Goal: Information Seeking & Learning: Learn about a topic

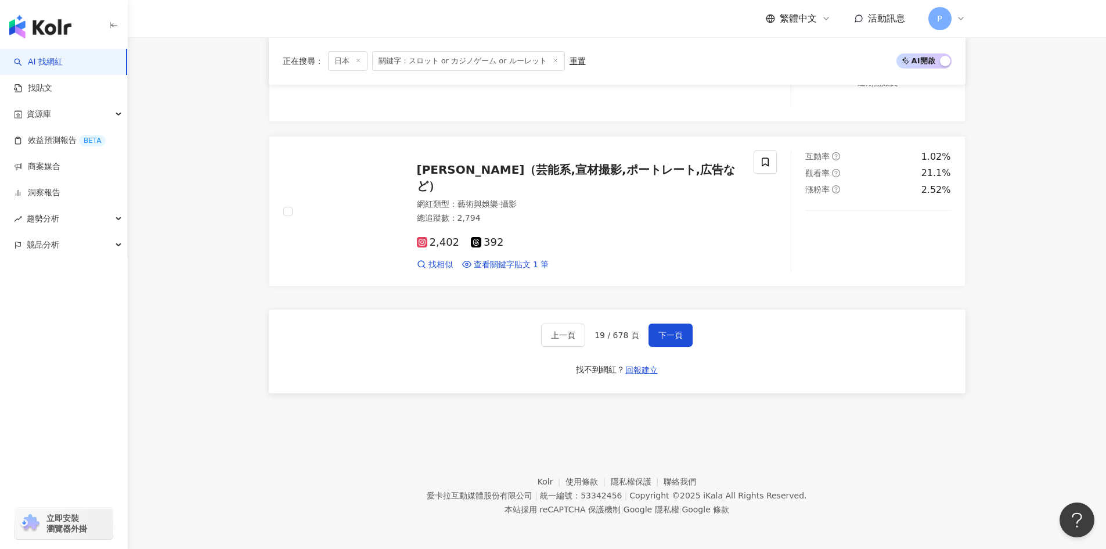
scroll to position [1957, 0]
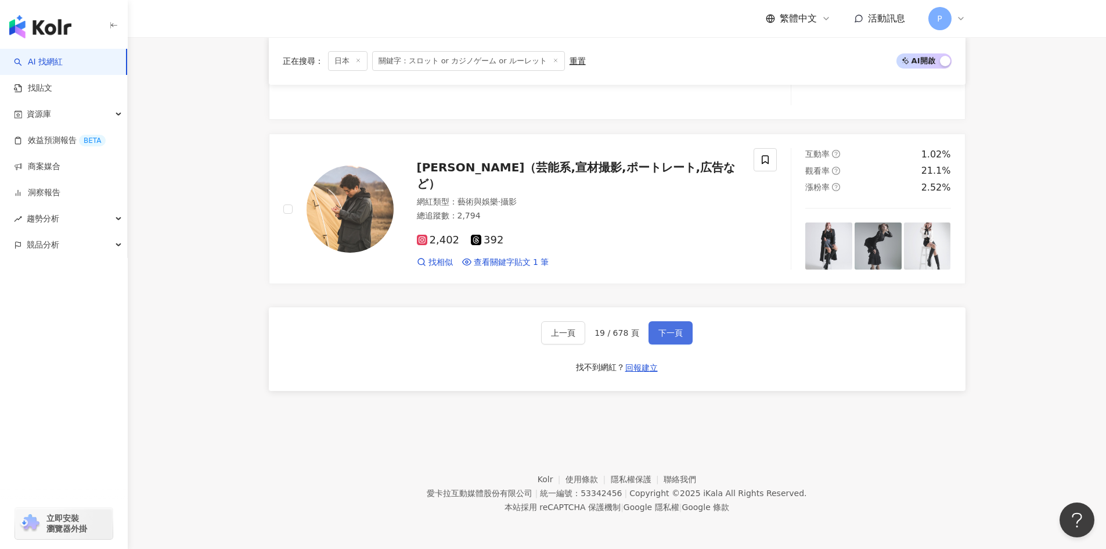
click at [672, 331] on span "下一頁" at bounding box center [670, 332] width 24 height 9
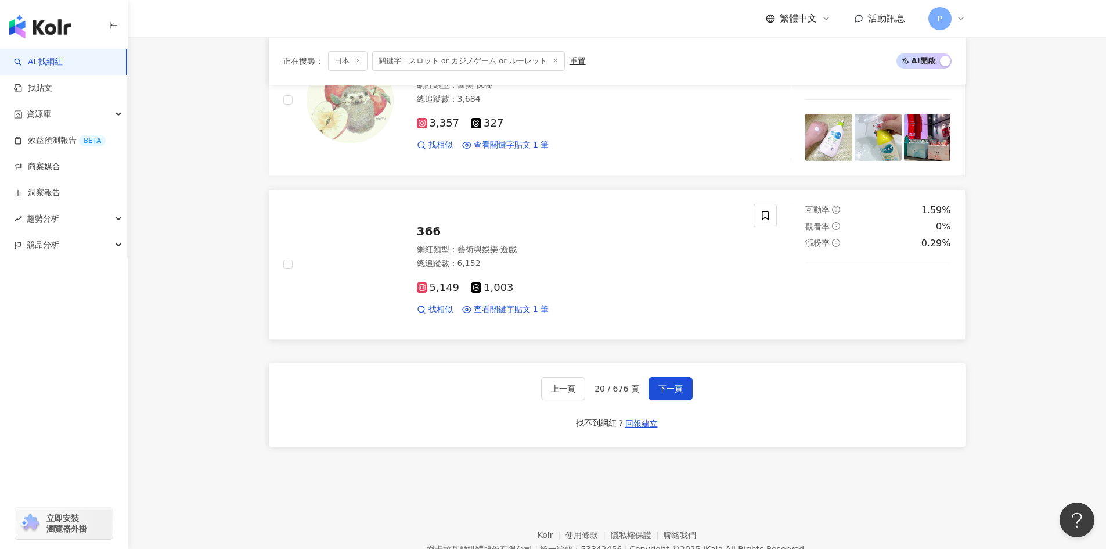
scroll to position [1923, 0]
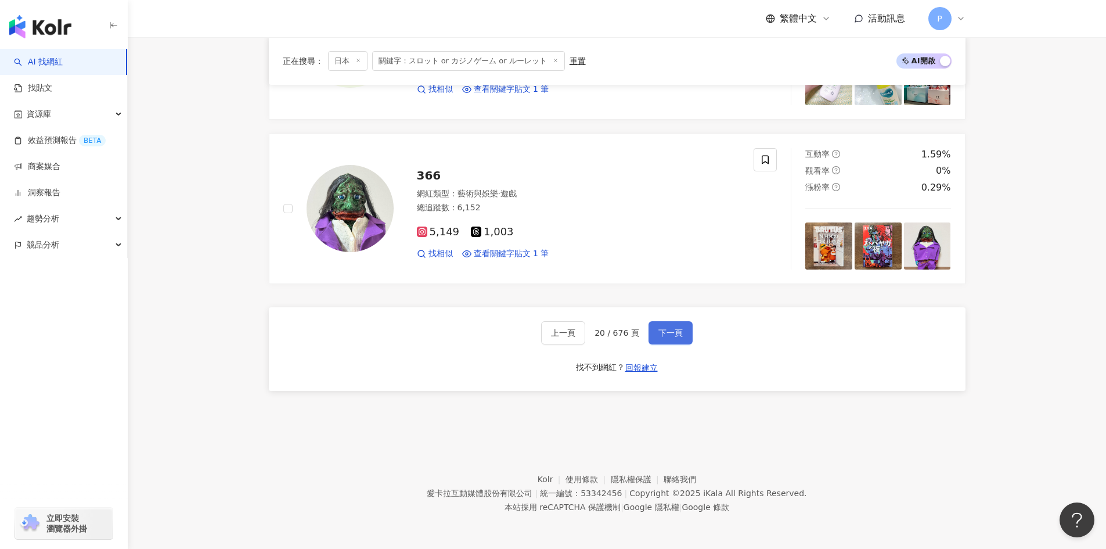
click at [665, 341] on button "下一頁" at bounding box center [670, 332] width 44 height 23
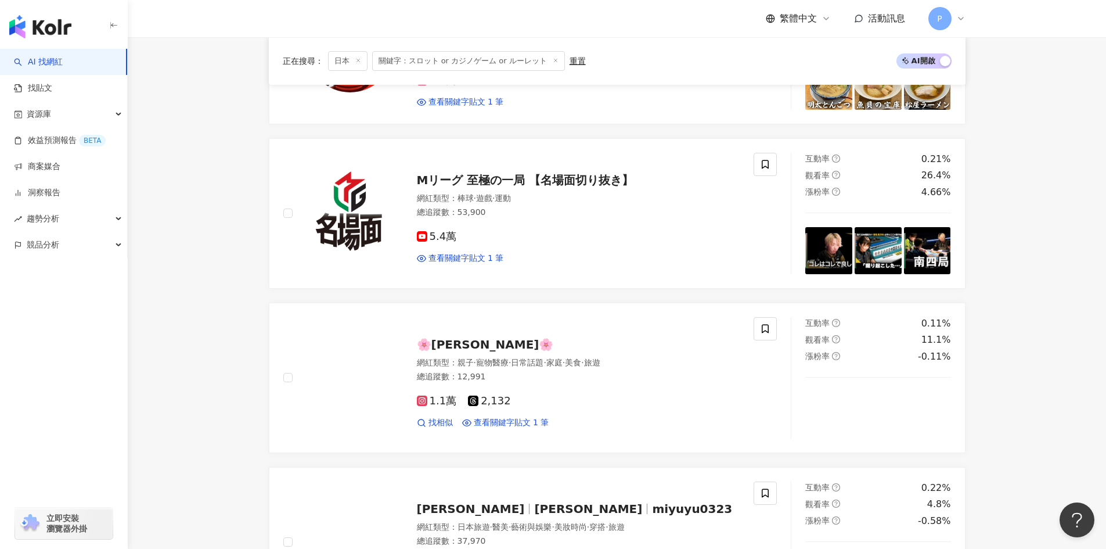
scroll to position [1120, 0]
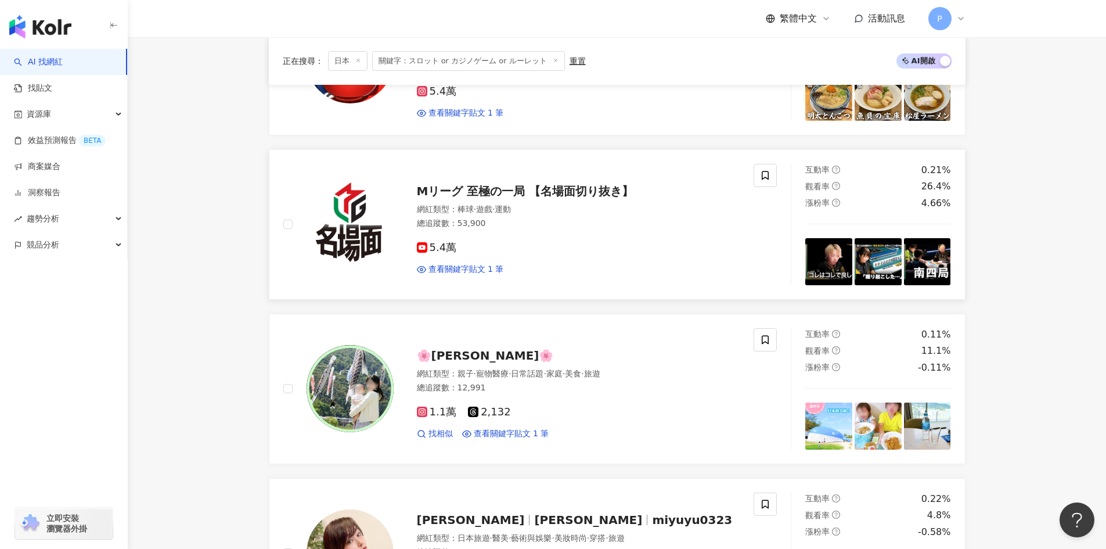
click at [585, 192] on span "Mリーグ 至極の一局 【名場面切り抜き】" at bounding box center [525, 191] width 217 height 14
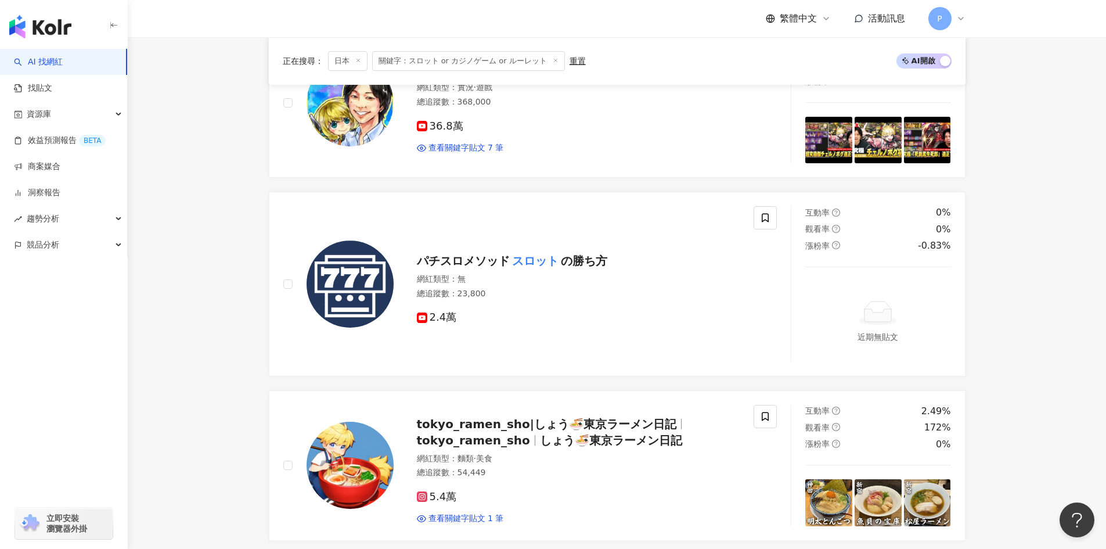
scroll to position [714, 0]
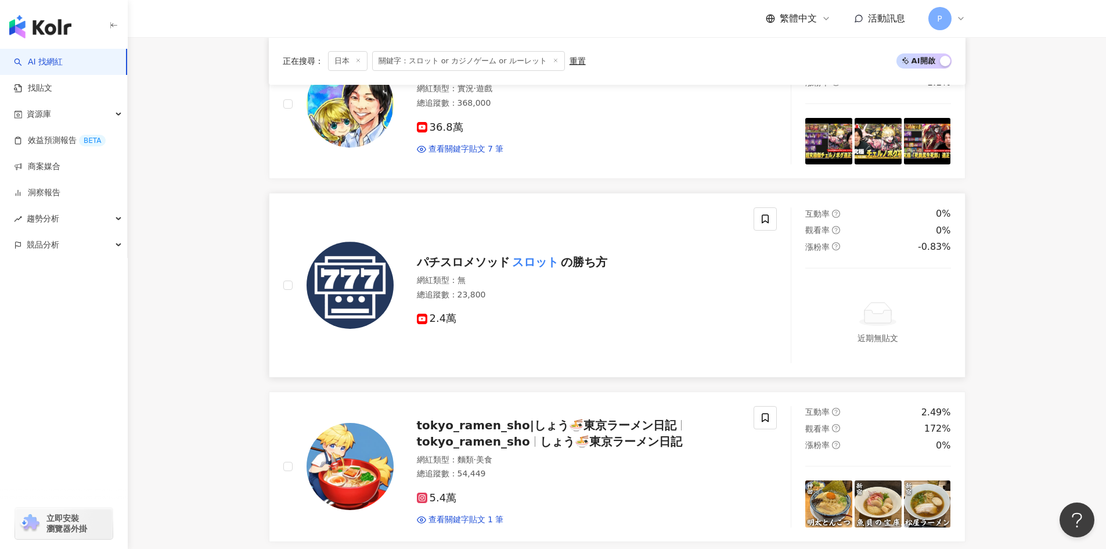
click at [508, 257] on span "パチスロメソッド" at bounding box center [463, 262] width 93 height 14
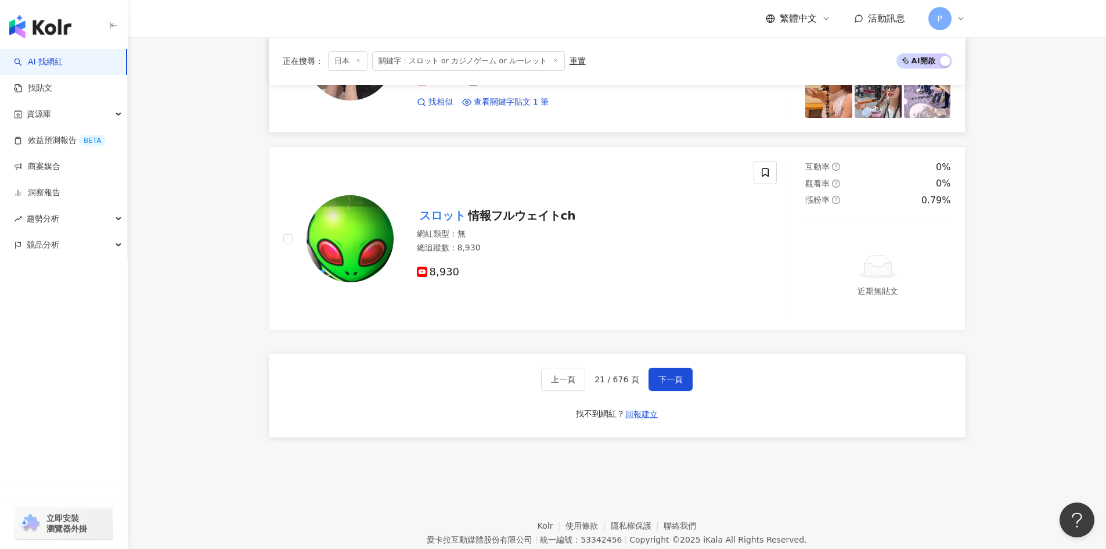
scroll to position [1991, 0]
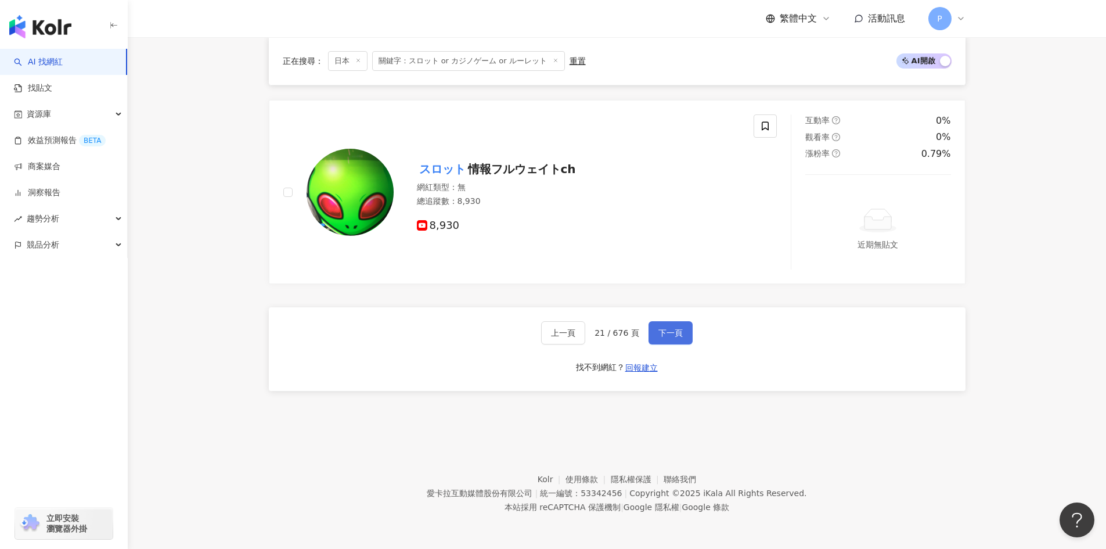
click at [666, 337] on span "下一頁" at bounding box center [670, 332] width 24 height 9
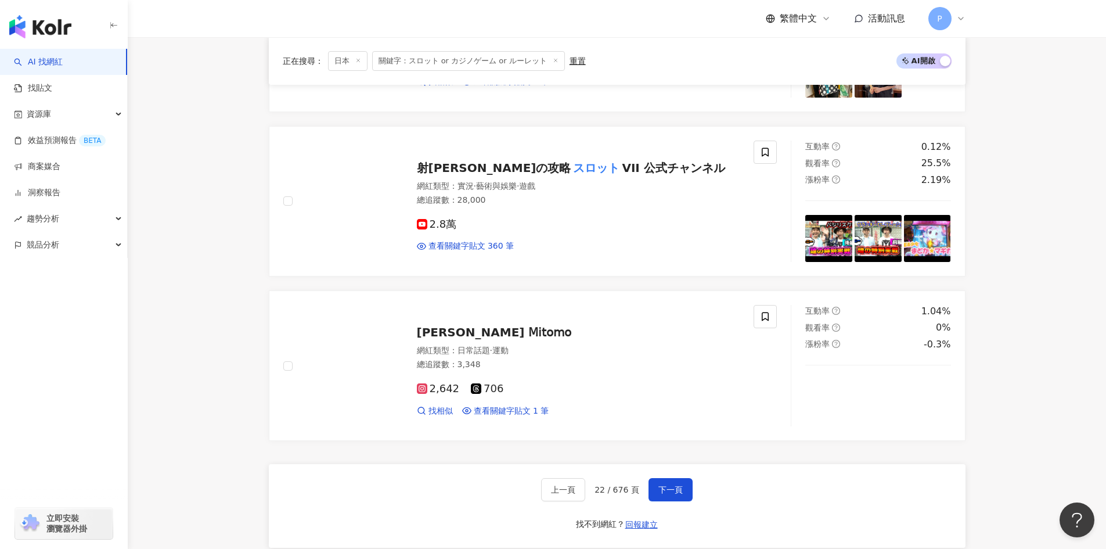
scroll to position [1957, 0]
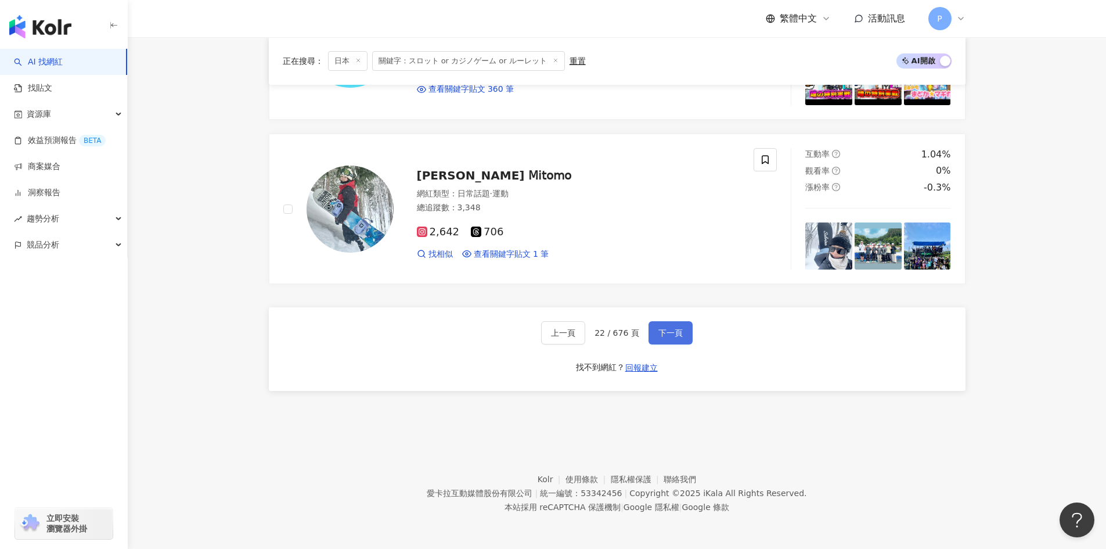
click at [674, 324] on button "下一頁" at bounding box center [670, 332] width 44 height 23
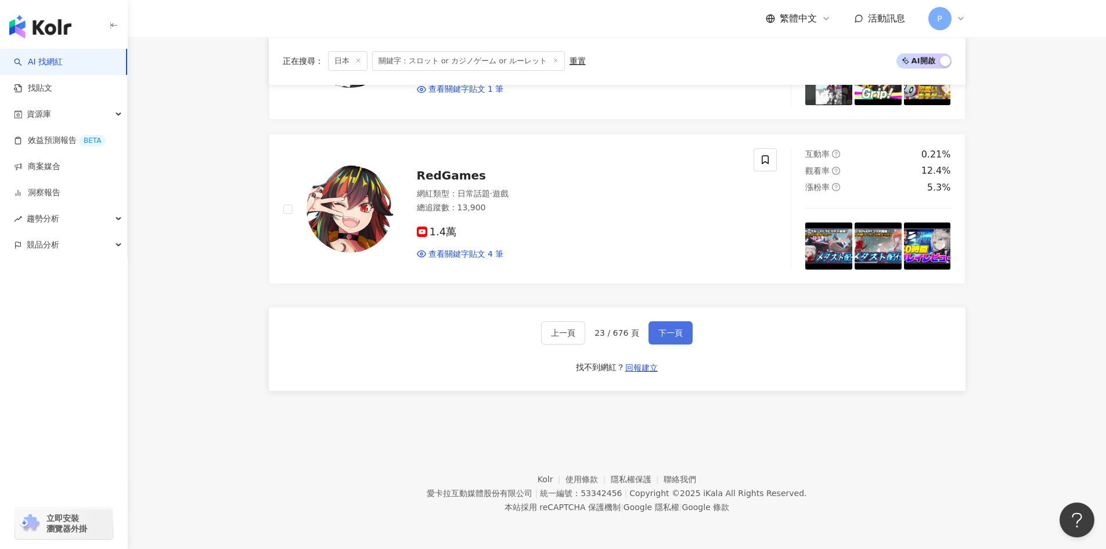
click at [675, 332] on span "下一頁" at bounding box center [670, 332] width 24 height 9
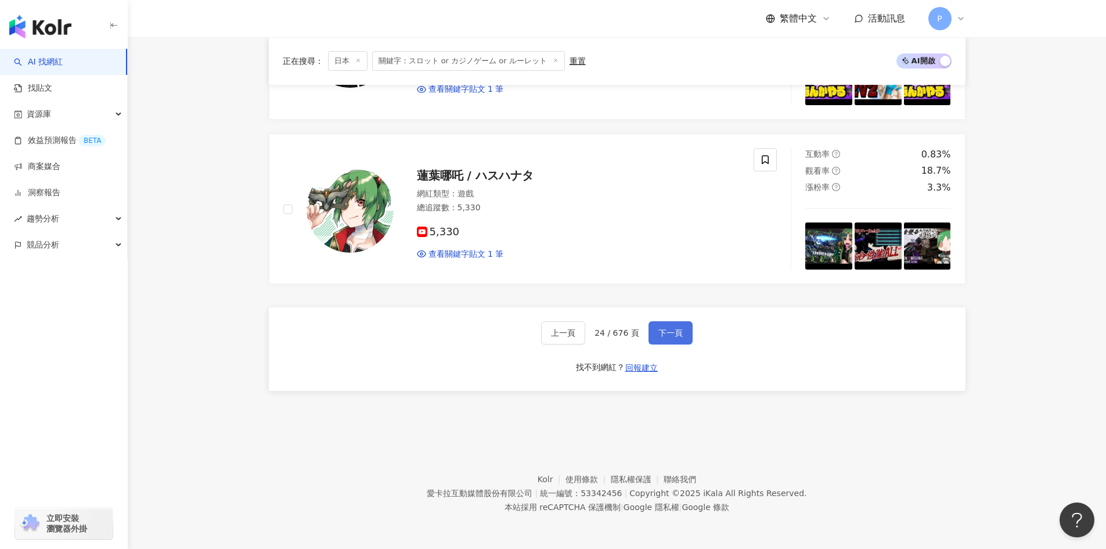
click at [678, 334] on span "下一頁" at bounding box center [670, 332] width 24 height 9
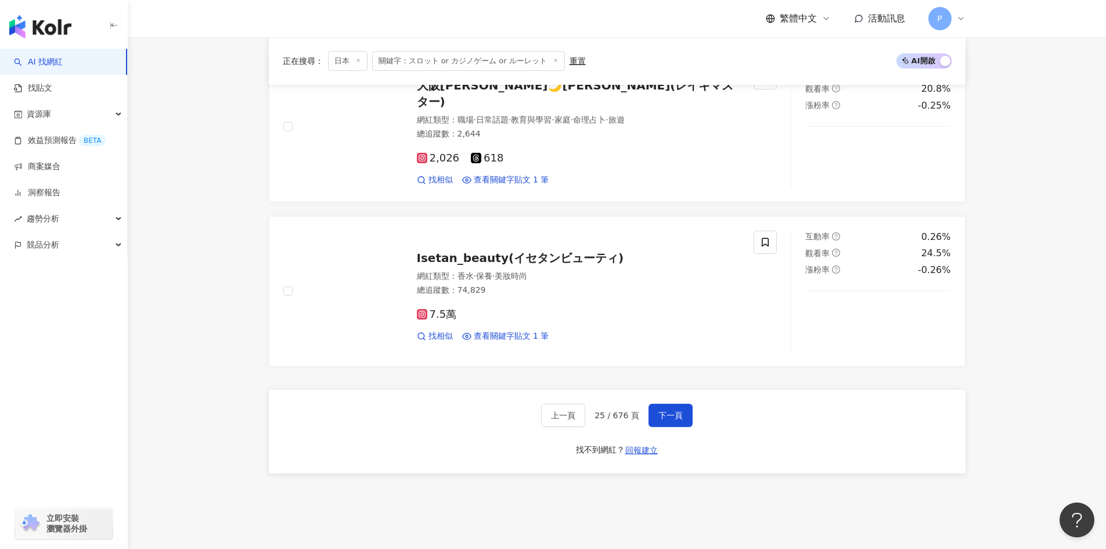
scroll to position [1923, 0]
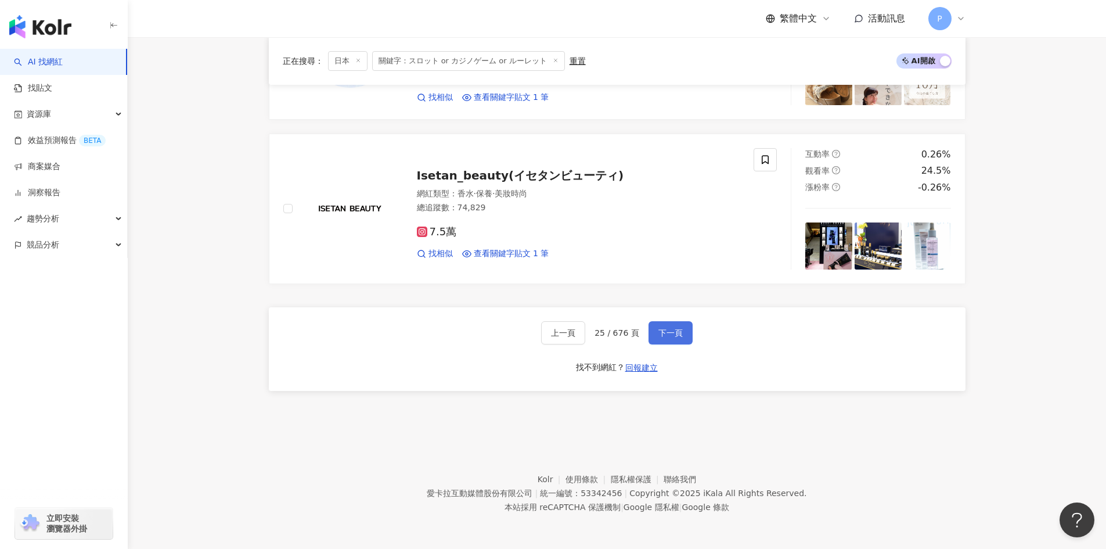
click at [680, 334] on button "下一頁" at bounding box center [670, 332] width 44 height 23
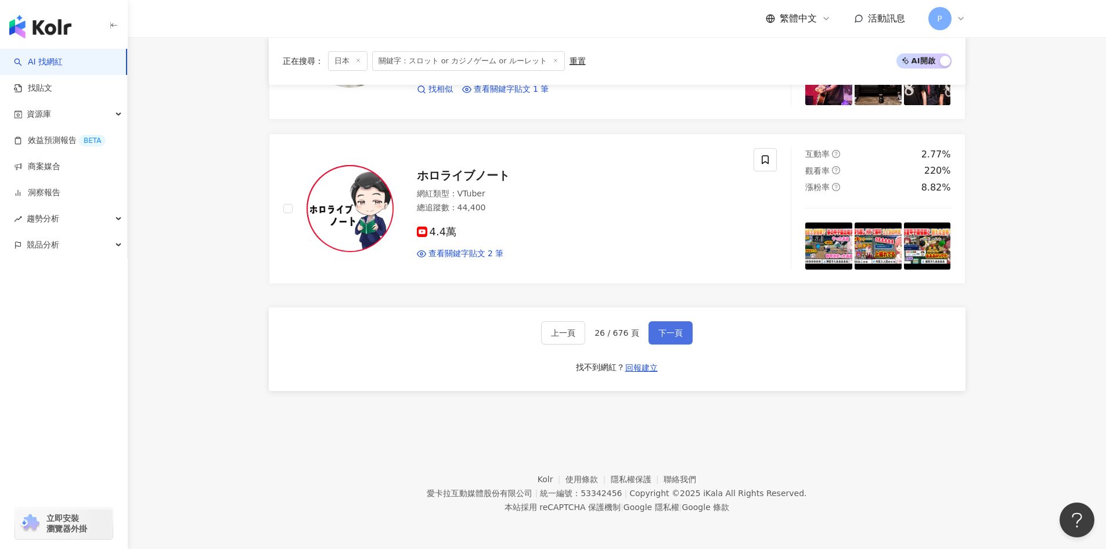
click at [673, 333] on span "下一頁" at bounding box center [670, 332] width 24 height 9
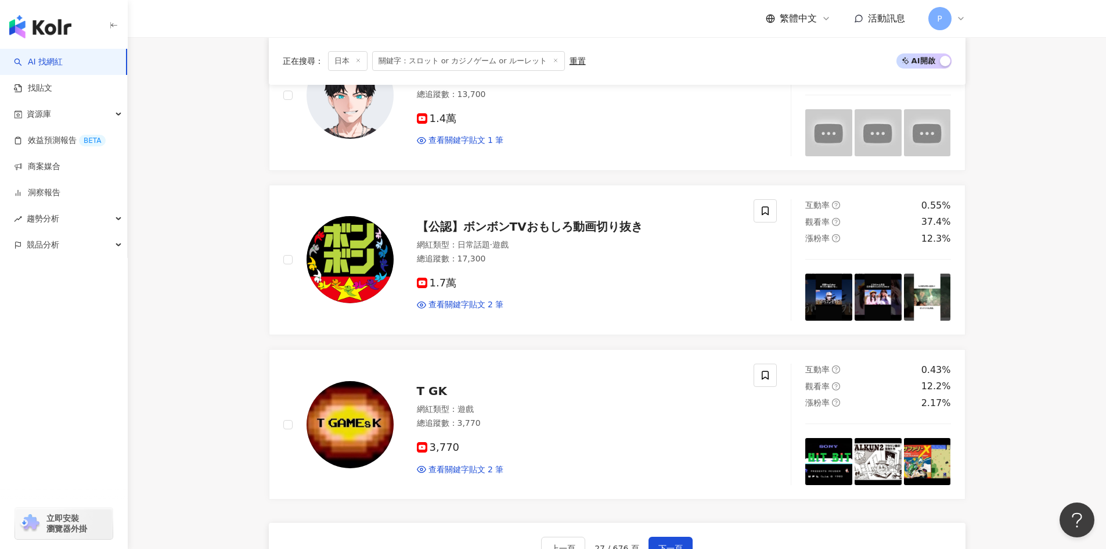
scroll to position [1957, 0]
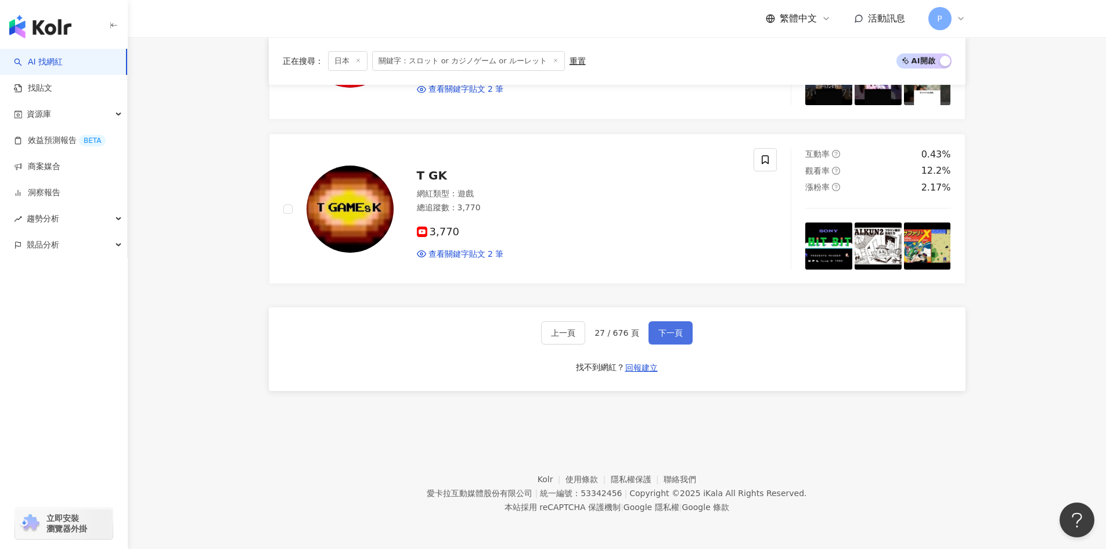
click at [669, 333] on span "下一頁" at bounding box center [670, 332] width 24 height 9
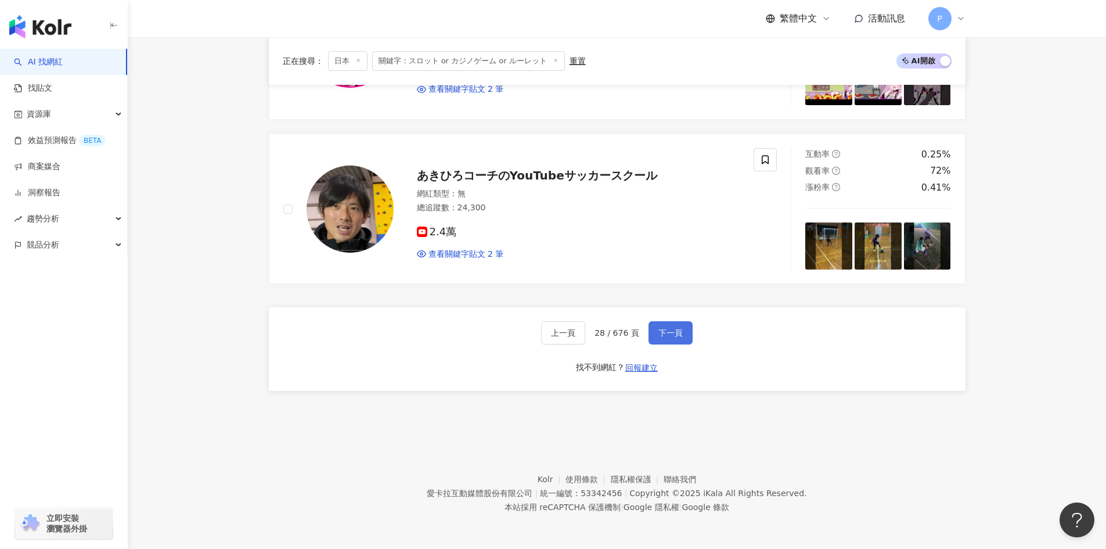
click at [671, 328] on span "下一頁" at bounding box center [670, 332] width 24 height 9
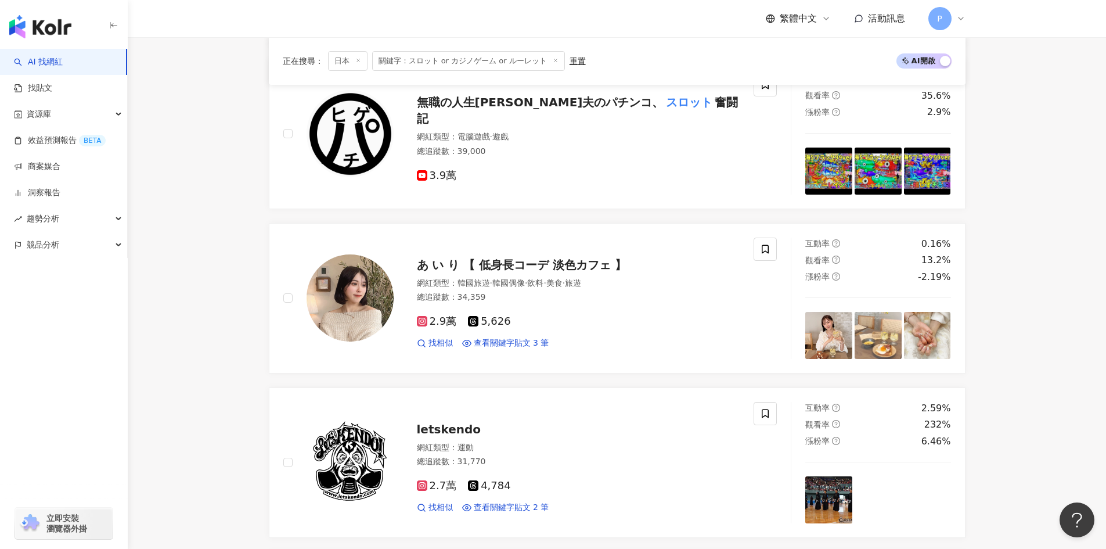
scroll to position [1923, 0]
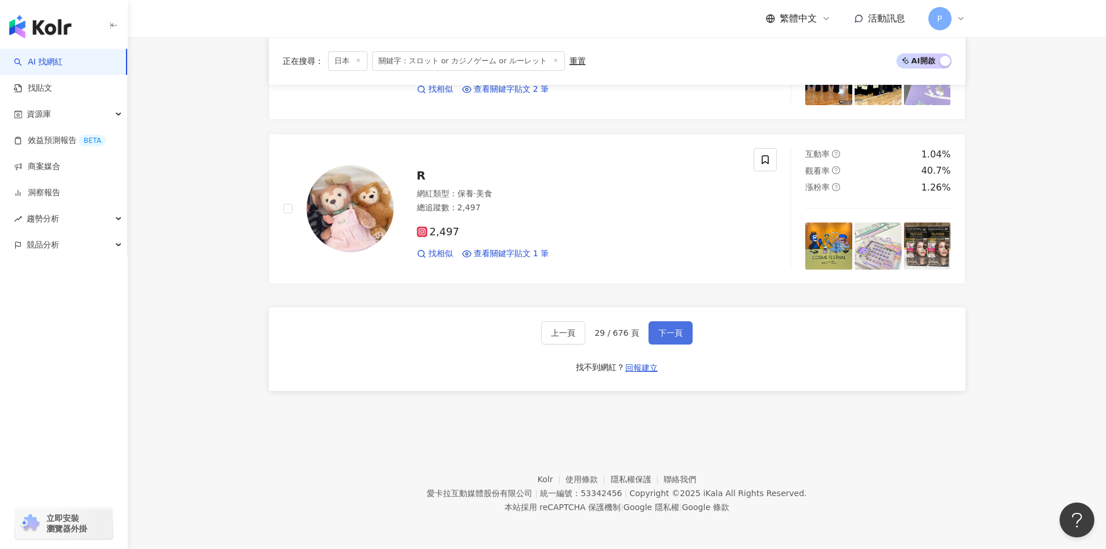
click at [680, 338] on button "下一頁" at bounding box center [670, 332] width 44 height 23
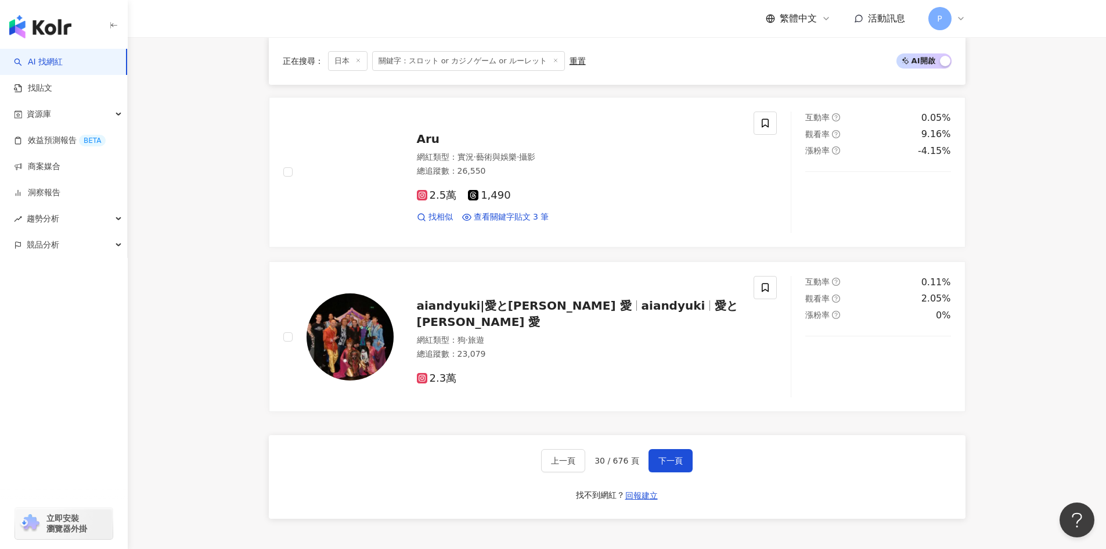
scroll to position [1957, 0]
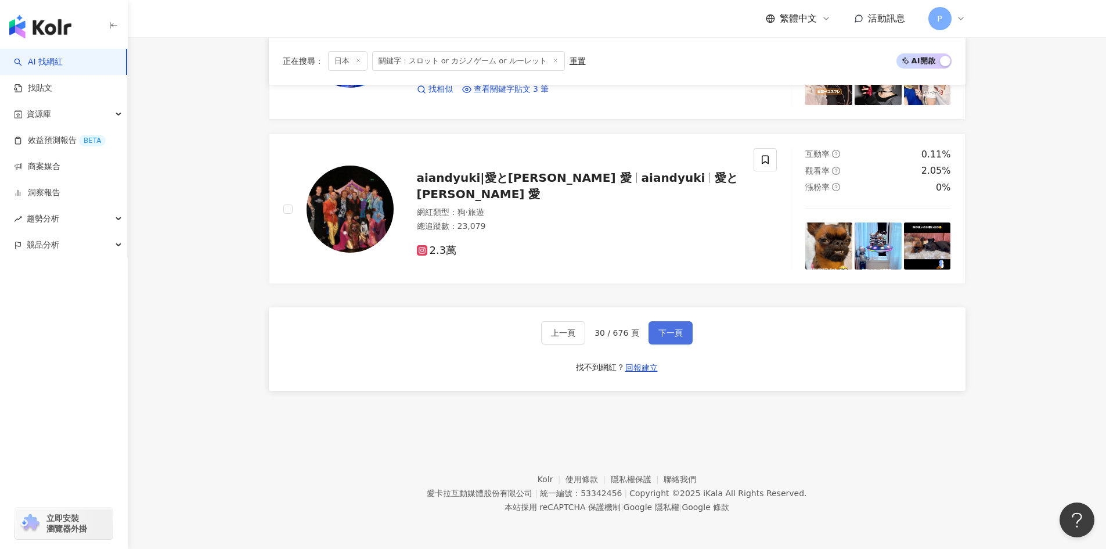
click at [680, 336] on span "下一頁" at bounding box center [670, 332] width 24 height 9
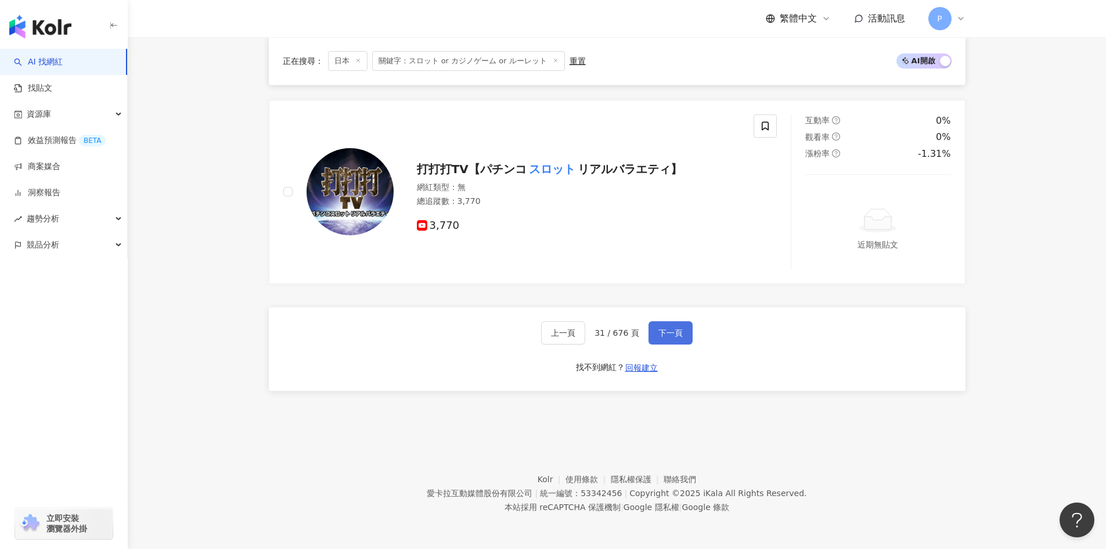
click at [673, 336] on span "下一頁" at bounding box center [670, 332] width 24 height 9
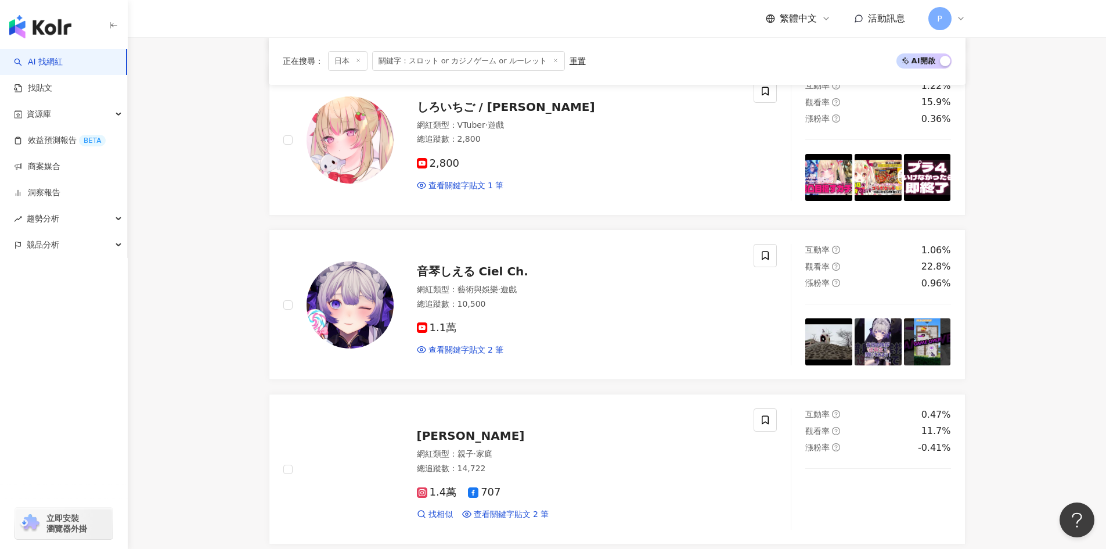
scroll to position [1294, 0]
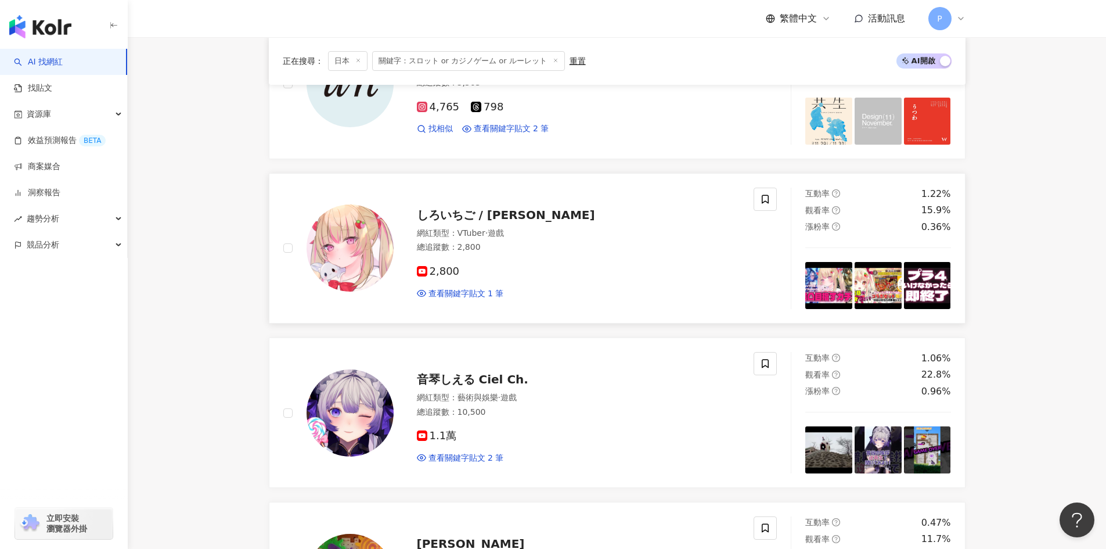
click at [459, 211] on span "しろいちご / Shiro Ichigo" at bounding box center [506, 215] width 178 height 14
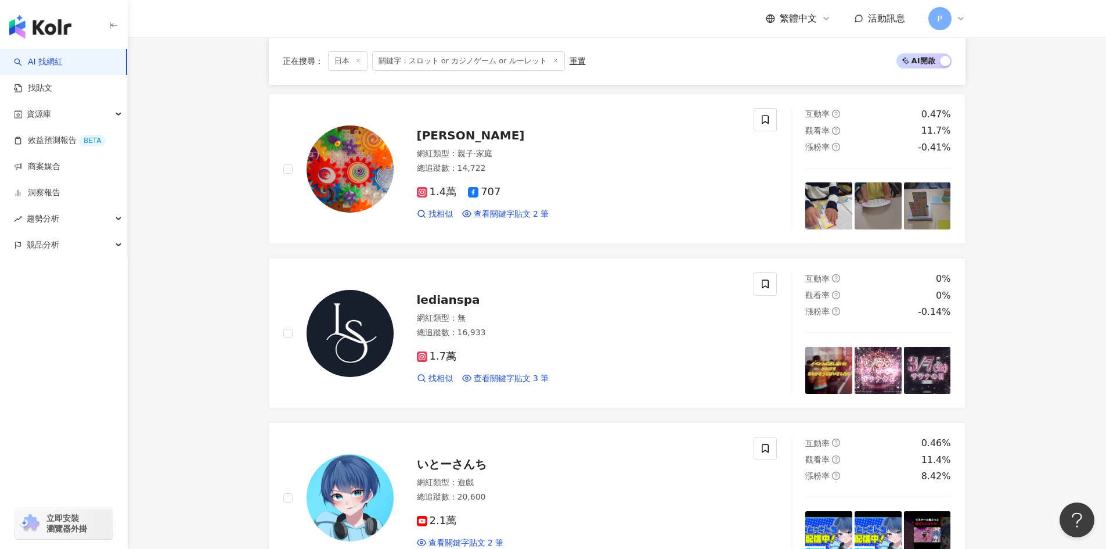
scroll to position [1991, 0]
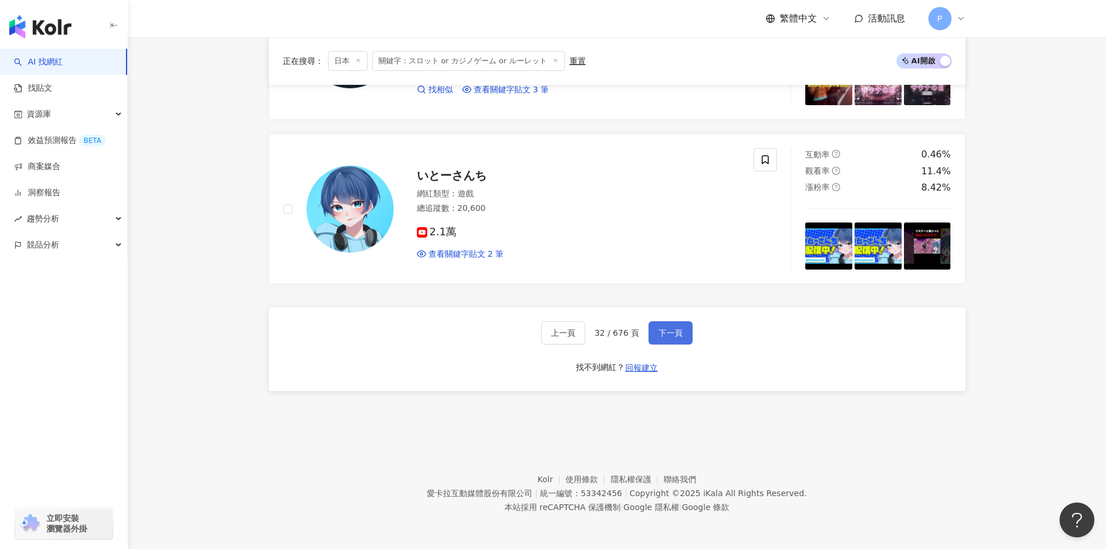
click at [680, 334] on span "下一頁" at bounding box center [670, 332] width 24 height 9
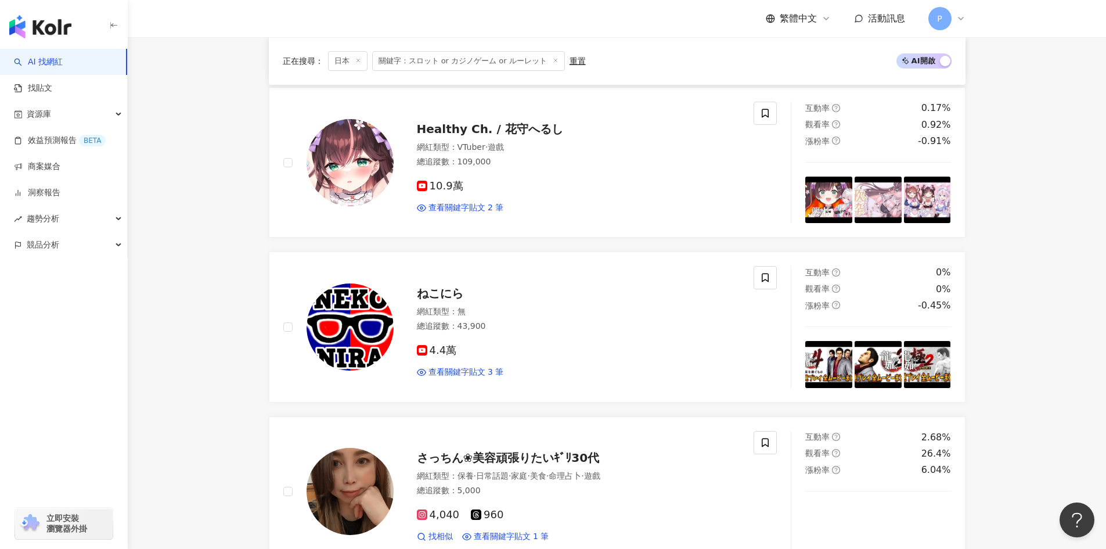
scroll to position [1923, 0]
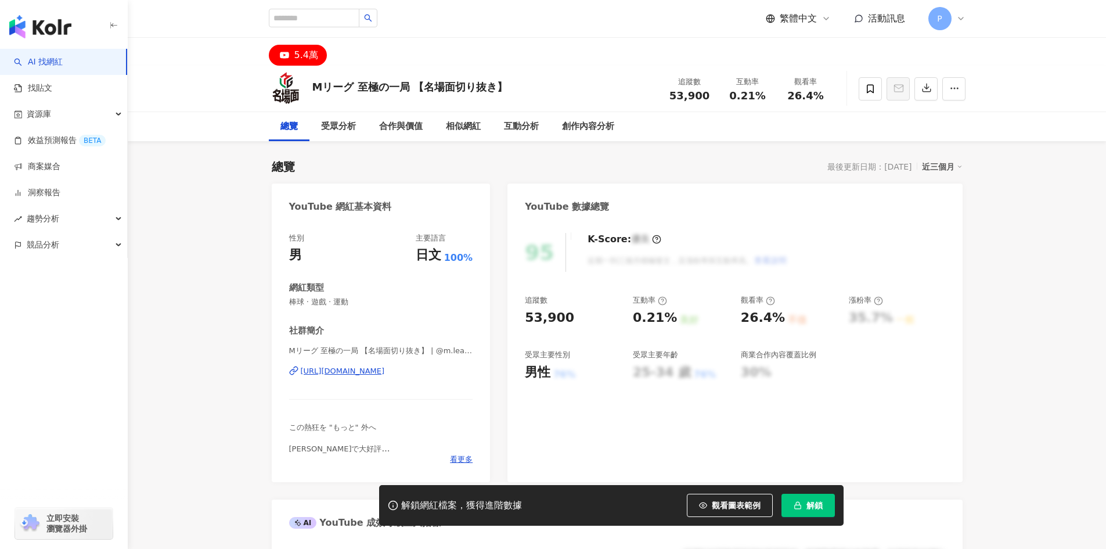
click at [385, 372] on div "[URL][DOMAIN_NAME]" at bounding box center [343, 371] width 84 height 10
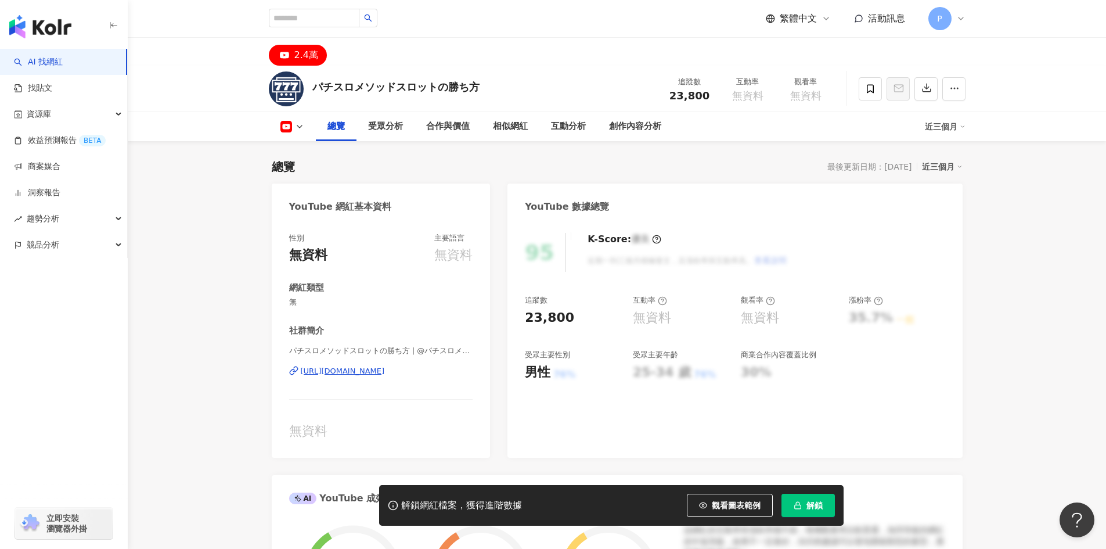
click at [383, 372] on div "https://www.youtube.com/channel/UCKLytsygDLfMhNKpEKuVtxQ" at bounding box center [343, 371] width 84 height 10
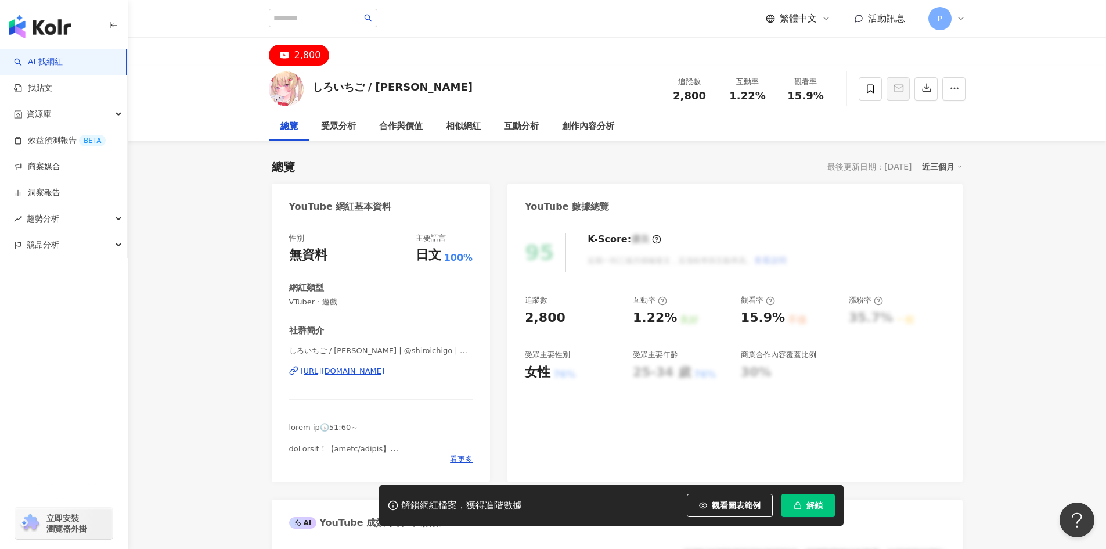
click at [385, 366] on div "https://www.youtube.com/channel/UCccyN-Heajv_LEbEM8c25fA" at bounding box center [343, 371] width 84 height 10
